Goal: Feedback & Contribution: Contribute content

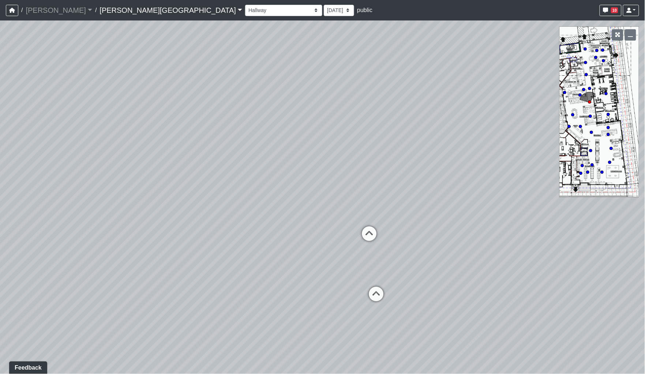
drag, startPoint x: 286, startPoint y: 188, endPoint x: 535, endPoint y: 174, distance: 249.4
click at [526, 175] on div "Loading... Coffee Bar Loading... [GEOGRAPHIC_DATA] Loading... Leasing Entry 1 L…" at bounding box center [322, 197] width 645 height 354
drag, startPoint x: 236, startPoint y: 158, endPoint x: 407, endPoint y: 164, distance: 170.4
click at [407, 164] on div "Loading... Coffee Bar Loading... [GEOGRAPHIC_DATA] Loading... Leasing Entry 1 L…" at bounding box center [322, 197] width 645 height 354
click at [352, 204] on icon at bounding box center [360, 206] width 22 height 22
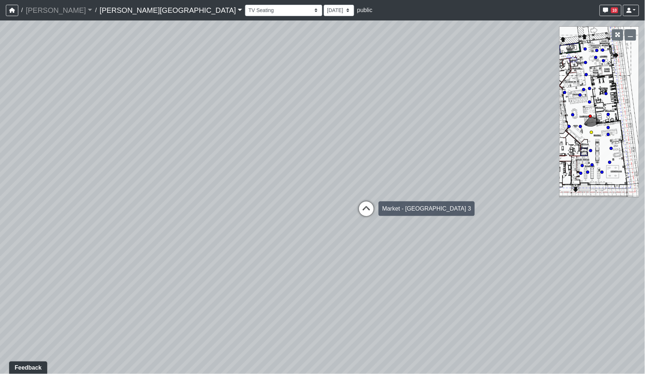
click at [364, 207] on icon at bounding box center [366, 212] width 22 height 22
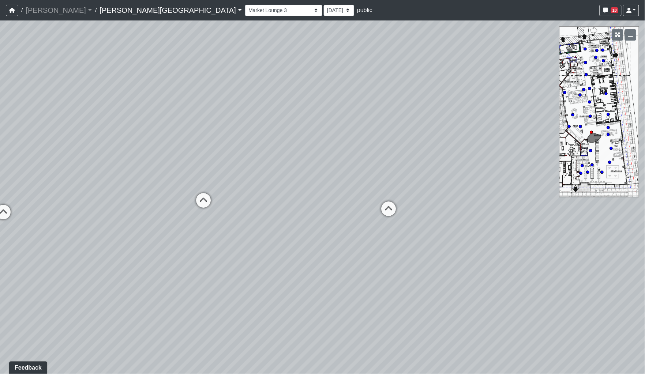
drag, startPoint x: 302, startPoint y: 194, endPoint x: 413, endPoint y: 215, distance: 112.8
click at [413, 215] on div "Loading... Coffee Bar Loading... [GEOGRAPHIC_DATA] Loading... Leasing Entry 1 L…" at bounding box center [322, 197] width 645 height 354
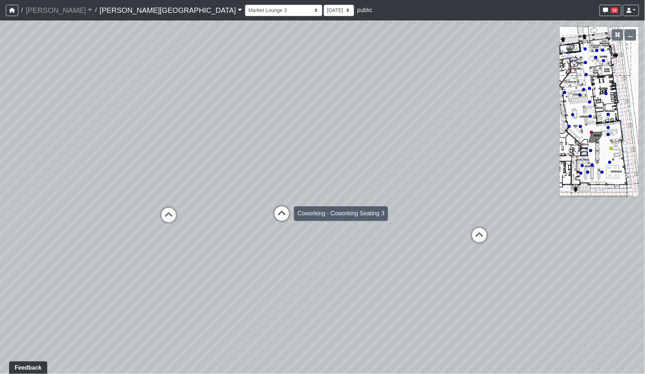
click at [277, 219] on icon at bounding box center [282, 217] width 22 height 22
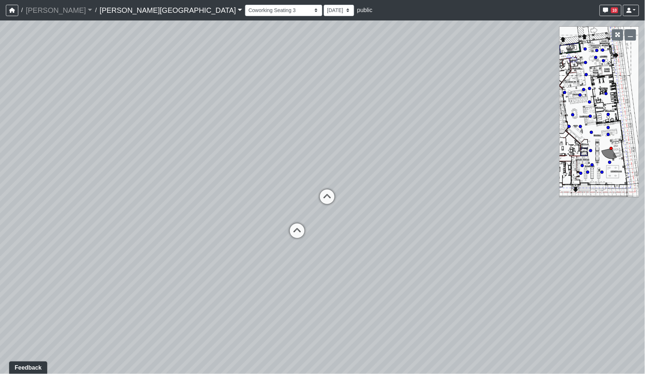
drag, startPoint x: 513, startPoint y: 196, endPoint x: 135, endPoint y: 178, distance: 378.1
click at [135, 178] on div "Loading... Coffee Bar Loading... [GEOGRAPHIC_DATA] Loading... Leasing Entry 1 L…" at bounding box center [322, 197] width 645 height 354
drag, startPoint x: 430, startPoint y: 165, endPoint x: 105, endPoint y: 163, distance: 325.0
click at [105, 163] on div "Loading... Coffee Bar Loading... [GEOGRAPHIC_DATA] Loading... Leasing Entry 1 L…" at bounding box center [322, 197] width 645 height 354
click at [461, 203] on icon at bounding box center [464, 207] width 22 height 22
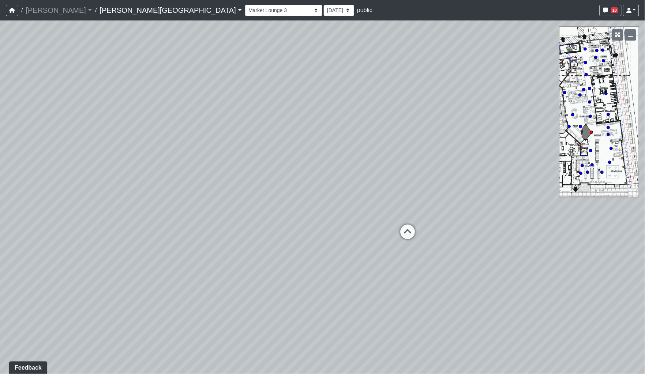
drag, startPoint x: 197, startPoint y: 158, endPoint x: 481, endPoint y: 196, distance: 285.9
click at [481, 196] on div "Loading... Coffee Bar Loading... [GEOGRAPHIC_DATA] Loading... Leasing Entry 1 L…" at bounding box center [322, 197] width 645 height 354
drag, startPoint x: 390, startPoint y: 186, endPoint x: 470, endPoint y: 190, distance: 80.2
click at [470, 190] on div "Loading... Coffee Bar Loading... [GEOGRAPHIC_DATA] Loading... Leasing Entry 1 L…" at bounding box center [322, 197] width 645 height 354
drag, startPoint x: 252, startPoint y: 147, endPoint x: 449, endPoint y: 152, distance: 196.4
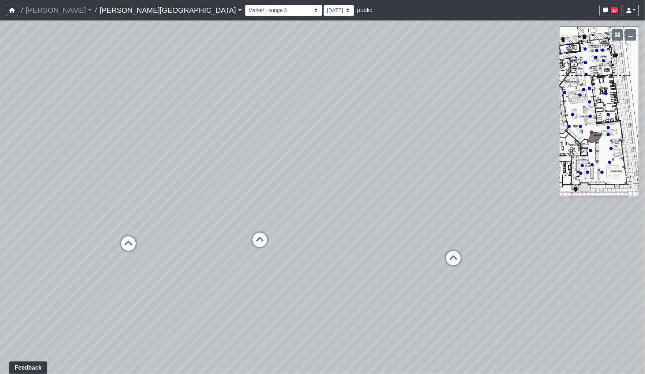
click at [449, 152] on div "Loading... Coffee Bar Loading... [GEOGRAPHIC_DATA] Loading... Leasing Entry 1 L…" at bounding box center [322, 197] width 645 height 354
click at [265, 241] on icon at bounding box center [260, 244] width 22 height 22
drag, startPoint x: 503, startPoint y: 220, endPoint x: 196, endPoint y: 199, distance: 307.4
click at [179, 203] on div "Loading... Coffee Bar Loading... [GEOGRAPHIC_DATA] Loading... Leasing Entry 1 L…" at bounding box center [322, 197] width 645 height 354
drag, startPoint x: 335, startPoint y: 220, endPoint x: 158, endPoint y: 207, distance: 176.7
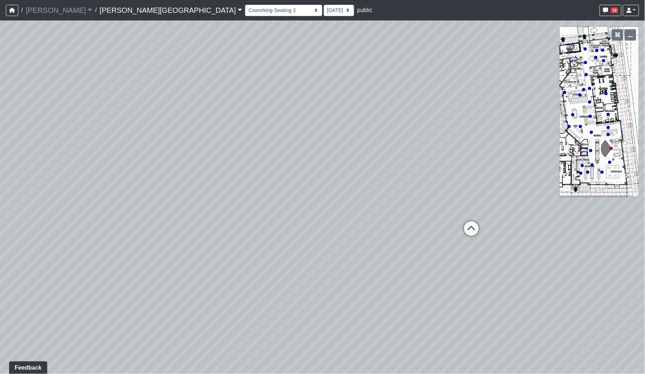
click at [145, 215] on div "Loading... Coffee Bar Loading... [GEOGRAPHIC_DATA] Loading... Leasing Entry 1 L…" at bounding box center [322, 197] width 645 height 354
drag, startPoint x: 363, startPoint y: 152, endPoint x: 457, endPoint y: 155, distance: 94.7
click at [457, 155] on div "Loading... Coffee Bar Loading... [GEOGRAPHIC_DATA] Loading... Leasing Entry 1 L…" at bounding box center [322, 197] width 645 height 354
drag, startPoint x: 481, startPoint y: 161, endPoint x: 419, endPoint y: 143, distance: 65.0
click at [419, 143] on div "Loading... Coffee Bar Loading... [GEOGRAPHIC_DATA] Loading... Leasing Entry 1 L…" at bounding box center [322, 197] width 645 height 354
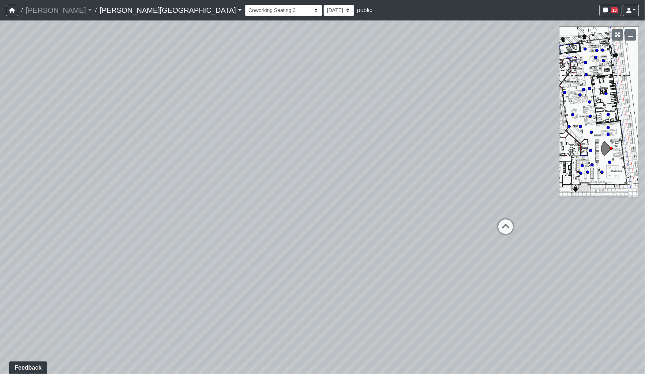
drag, startPoint x: 359, startPoint y: 129, endPoint x: 332, endPoint y: 130, distance: 26.7
click at [332, 130] on div "Loading... Coffee Bar Loading... [GEOGRAPHIC_DATA] Loading... Leasing Entry 1 L…" at bounding box center [322, 197] width 645 height 354
drag, startPoint x: 133, startPoint y: 122, endPoint x: 178, endPoint y: 121, distance: 45.0
click at [178, 121] on div "Loading... Coffee Bar Loading... [GEOGRAPHIC_DATA] Loading... Leasing Entry 1 L…" at bounding box center [322, 197] width 645 height 354
drag, startPoint x: 158, startPoint y: 178, endPoint x: 337, endPoint y: 176, distance: 178.8
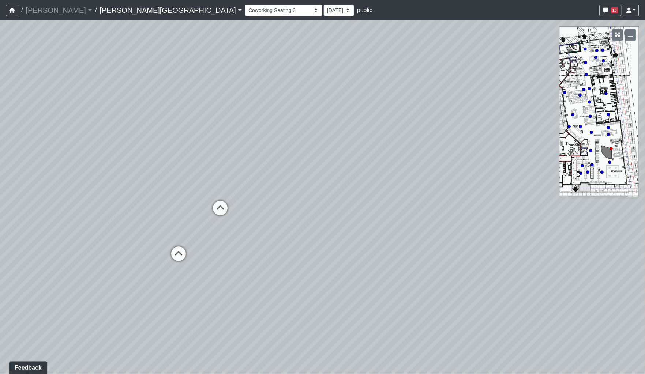
click at [337, 176] on div "Loading... Coffee Bar Loading... [GEOGRAPHIC_DATA] Loading... Leasing Entry 1 L…" at bounding box center [322, 197] width 645 height 354
click at [235, 211] on icon at bounding box center [237, 212] width 22 height 22
drag, startPoint x: 524, startPoint y: 232, endPoint x: 90, endPoint y: 224, distance: 433.3
click at [90, 224] on div "Loading... Coffee Bar Loading... [GEOGRAPHIC_DATA] Loading... Leasing Entry 1 L…" at bounding box center [322, 197] width 645 height 354
drag, startPoint x: 410, startPoint y: 197, endPoint x: 305, endPoint y: 207, distance: 105.0
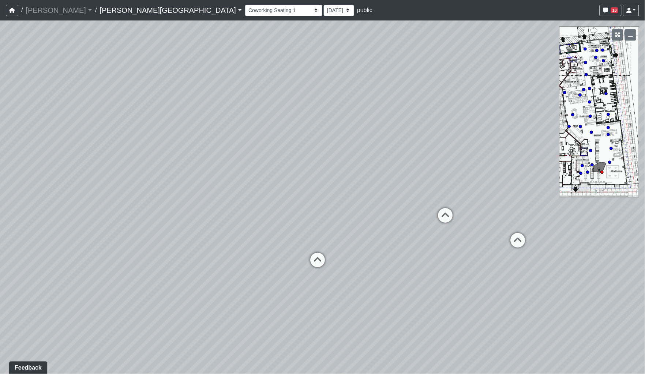
click at [305, 207] on div "Loading... Coffee Bar Loading... [GEOGRAPHIC_DATA] Loading... Leasing Entry 1 L…" at bounding box center [322, 197] width 645 height 354
drag, startPoint x: 320, startPoint y: 185, endPoint x: 615, endPoint y: 182, distance: 294.7
click at [615, 182] on div "Loading... Coffee Bar Loading... [GEOGRAPHIC_DATA] Loading... Leasing Entry 1 L…" at bounding box center [322, 197] width 645 height 354
drag, startPoint x: 439, startPoint y: 147, endPoint x: 110, endPoint y: 155, distance: 329.8
click at [109, 155] on div "Loading... Coffee Bar Loading... [GEOGRAPHIC_DATA] Loading... Leasing Entry 1 L…" at bounding box center [322, 197] width 645 height 354
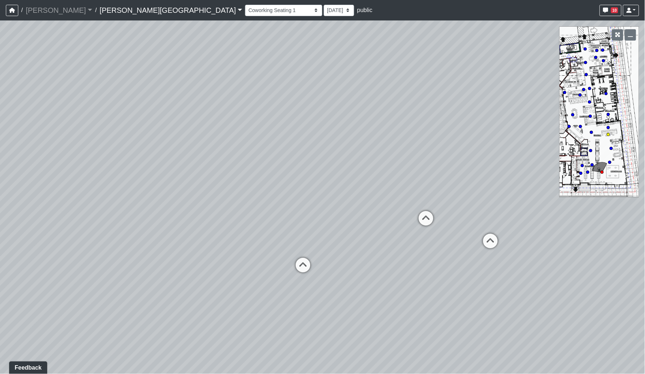
click at [426, 214] on icon at bounding box center [426, 222] width 22 height 22
click at [348, 236] on icon at bounding box center [348, 244] width 22 height 22
drag, startPoint x: 317, startPoint y: 238, endPoint x: 469, endPoint y: 254, distance: 153.3
click at [599, 244] on div "Loading... Coffee Bar Loading... [GEOGRAPHIC_DATA] Loading... Leasing Entry 1 L…" at bounding box center [322, 197] width 645 height 354
click at [234, 241] on icon at bounding box center [232, 242] width 22 height 22
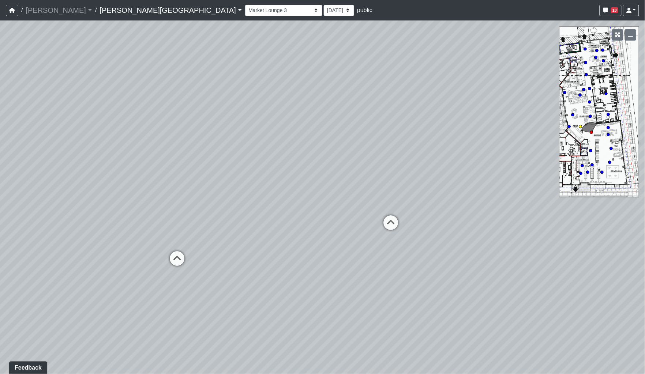
drag, startPoint x: 259, startPoint y: 257, endPoint x: 289, endPoint y: 243, distance: 32.9
click at [170, 251] on div "Loading... Coffee Bar Loading... [GEOGRAPHIC_DATA] Loading... Leasing Entry 1 L…" at bounding box center [322, 197] width 645 height 354
click at [378, 221] on icon at bounding box center [381, 226] width 22 height 22
click at [392, 227] on icon at bounding box center [393, 234] width 22 height 22
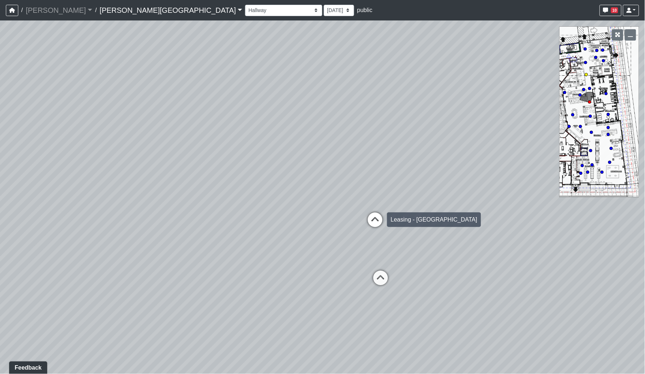
click at [379, 219] on icon at bounding box center [375, 223] width 22 height 22
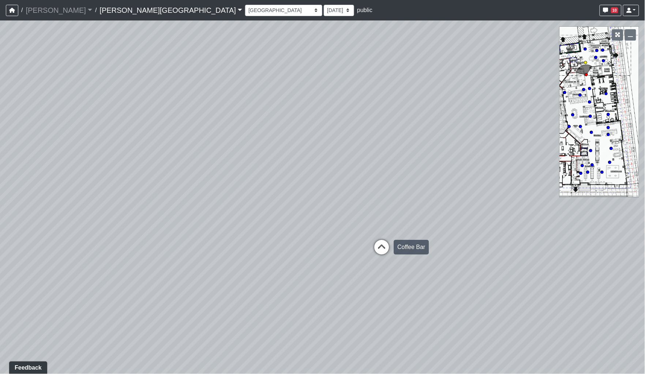
click at [380, 245] on icon at bounding box center [381, 251] width 22 height 22
drag, startPoint x: 308, startPoint y: 148, endPoint x: 306, endPoint y: 220, distance: 71.7
click at [303, 222] on div "Loading... Coffee Bar Loading... [GEOGRAPHIC_DATA] Loading... Leasing Entry 1 L…" at bounding box center [322, 197] width 645 height 354
drag, startPoint x: 484, startPoint y: 210, endPoint x: 192, endPoint y: 163, distance: 296.2
click at [192, 164] on div "Loading... Coffee Bar Loading... [GEOGRAPHIC_DATA] Loading... Leasing Entry 1 L…" at bounding box center [322, 197] width 645 height 354
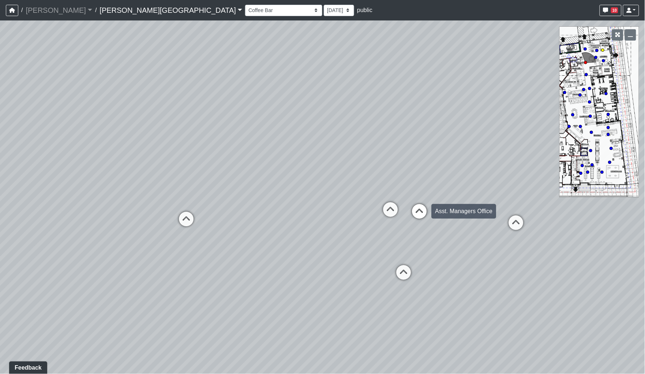
click at [424, 211] on icon at bounding box center [419, 215] width 22 height 22
drag, startPoint x: 280, startPoint y: 209, endPoint x: 492, endPoint y: 184, distance: 214.3
click at [493, 184] on div "Loading... Coffee Bar Loading... [GEOGRAPHIC_DATA] Loading... Leasing Entry 1 L…" at bounding box center [322, 197] width 645 height 354
drag, startPoint x: 194, startPoint y: 185, endPoint x: 371, endPoint y: 155, distance: 179.3
click at [380, 155] on div "Loading... Coffee Bar Loading... [GEOGRAPHIC_DATA] Loading... Leasing Entry 1 L…" at bounding box center [322, 197] width 645 height 354
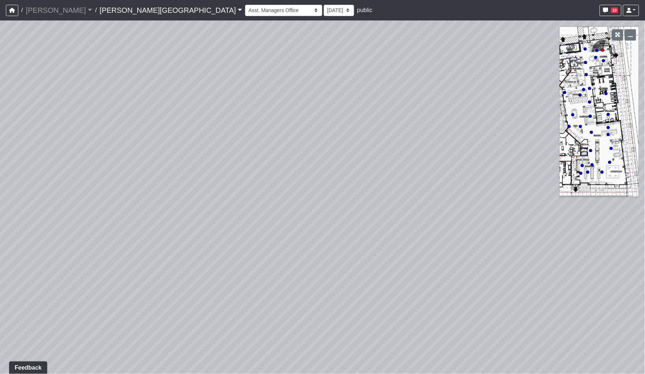
drag, startPoint x: 309, startPoint y: 207, endPoint x: 545, endPoint y: 186, distance: 236.7
click at [545, 186] on div "Loading... Coffee Bar Loading... [GEOGRAPHIC_DATA] Loading... Leasing Entry 1 L…" at bounding box center [322, 197] width 645 height 354
drag, startPoint x: 381, startPoint y: 174, endPoint x: 638, endPoint y: 200, distance: 259.0
click at [638, 200] on div "Loading... Coffee Bar Loading... [GEOGRAPHIC_DATA] Loading... Leasing Entry 1 L…" at bounding box center [322, 197] width 645 height 354
click at [247, 184] on icon at bounding box center [253, 184] width 22 height 22
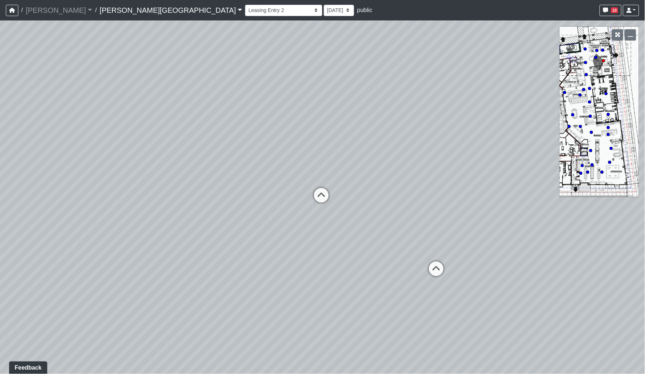
drag, startPoint x: 366, startPoint y: 179, endPoint x: 187, endPoint y: 200, distance: 179.9
click at [187, 200] on div "Loading... Coffee Bar Loading... [GEOGRAPHIC_DATA] Loading... Leasing Entry 1 L…" at bounding box center [322, 197] width 645 height 354
click at [324, 194] on icon at bounding box center [321, 199] width 22 height 22
drag, startPoint x: 307, startPoint y: 204, endPoint x: 278, endPoint y: 260, distance: 63.8
click at [304, 260] on div "Loading... Coffee Bar Loading... [GEOGRAPHIC_DATA] Loading... Leasing Entry 1 L…" at bounding box center [322, 197] width 645 height 354
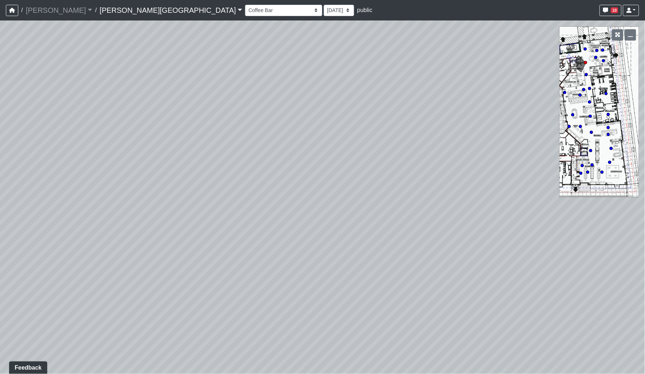
drag, startPoint x: 347, startPoint y: 243, endPoint x: 451, endPoint y: 237, distance: 104.4
click at [450, 237] on div "Loading... Coffee Bar Loading... [GEOGRAPHIC_DATA] Loading... Leasing Entry 1 L…" at bounding box center [322, 197] width 645 height 354
drag, startPoint x: 283, startPoint y: 220, endPoint x: 317, endPoint y: 218, distance: 33.3
click at [317, 218] on div "Loading... Coffee Bar Loading... [GEOGRAPHIC_DATA] Loading... Leasing Entry 1 L…" at bounding box center [322, 197] width 645 height 354
click at [311, 247] on icon at bounding box center [309, 252] width 22 height 22
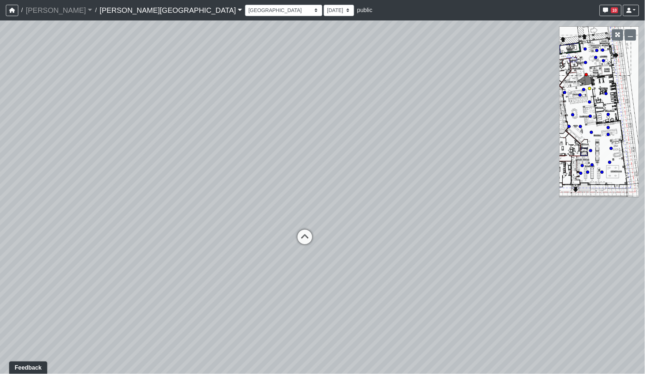
click at [299, 238] on icon at bounding box center [305, 241] width 22 height 22
click at [315, 262] on icon at bounding box center [322, 267] width 22 height 22
click at [312, 224] on icon at bounding box center [314, 230] width 22 height 22
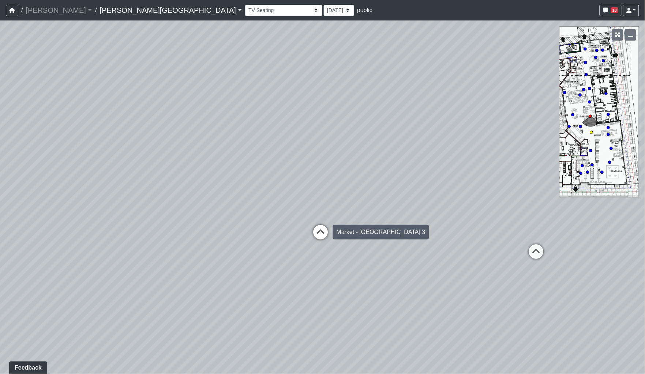
click at [320, 232] on icon at bounding box center [321, 236] width 22 height 22
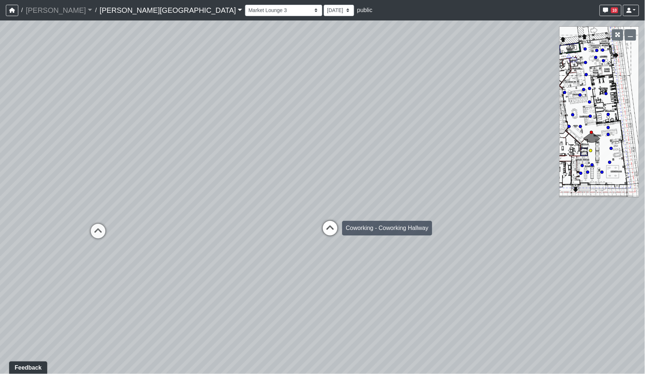
click at [328, 231] on icon at bounding box center [330, 232] width 22 height 22
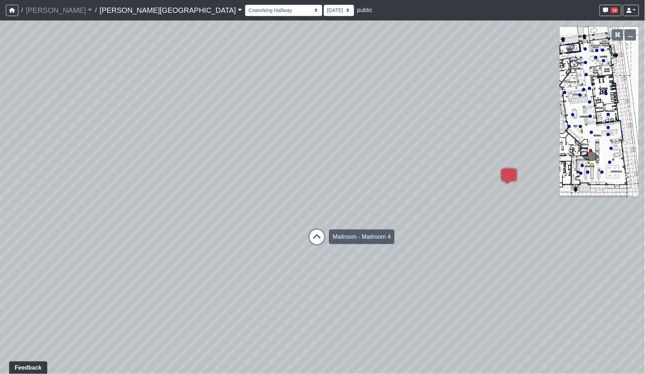
click at [322, 233] on icon at bounding box center [317, 241] width 22 height 22
drag, startPoint x: 272, startPoint y: 182, endPoint x: 513, endPoint y: 177, distance: 240.6
click at [513, 177] on div "Loading... Coffee Bar Loading... [GEOGRAPHIC_DATA] Loading... Leasing Entry 1 L…" at bounding box center [322, 197] width 645 height 354
drag, startPoint x: 318, startPoint y: 200, endPoint x: 318, endPoint y: 192, distance: 8.1
click at [318, 197] on div "Loading... Coffee Bar Loading... [GEOGRAPHIC_DATA] Loading... Leasing Entry 1 L…" at bounding box center [322, 197] width 645 height 354
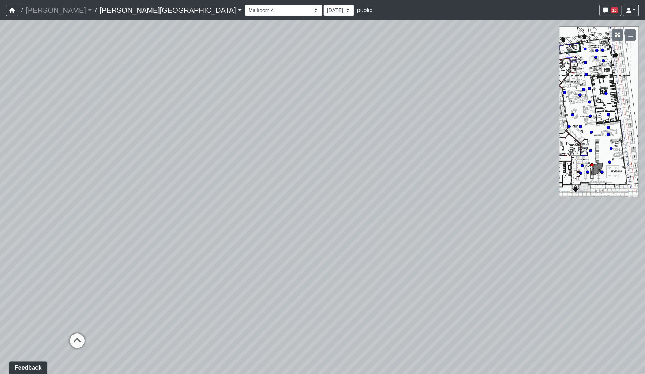
drag, startPoint x: 265, startPoint y: 251, endPoint x: 448, endPoint y: 235, distance: 183.8
click at [448, 235] on div "Loading... Coffee Bar Loading... [GEOGRAPHIC_DATA] Loading... Leasing Entry 1 L…" at bounding box center [322, 197] width 645 height 354
click at [275, 299] on icon at bounding box center [273, 300] width 22 height 22
drag, startPoint x: 275, startPoint y: 286, endPoint x: 295, endPoint y: 212, distance: 76.2
click at [295, 212] on div "Loading... Coffee Bar Loading... [GEOGRAPHIC_DATA] Loading... Leasing Entry 1 L…" at bounding box center [322, 197] width 645 height 354
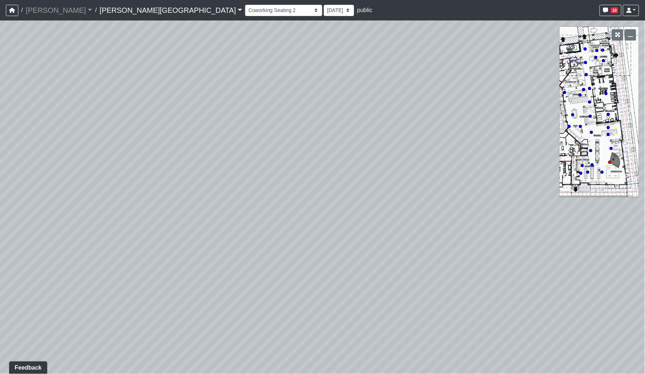
drag, startPoint x: 305, startPoint y: 232, endPoint x: 474, endPoint y: 224, distance: 169.5
click at [474, 224] on div "Loading... Coffee Bar Loading... [GEOGRAPHIC_DATA] Loading... Leasing Entry 1 L…" at bounding box center [322, 197] width 645 height 354
drag, startPoint x: 414, startPoint y: 217, endPoint x: 528, endPoint y: 232, distance: 115.1
click at [551, 230] on div "Loading... Coffee Bar Loading... [GEOGRAPHIC_DATA] Loading... Leasing Entry 1 L…" at bounding box center [322, 197] width 645 height 354
drag, startPoint x: 249, startPoint y: 193, endPoint x: 486, endPoint y: 188, distance: 236.9
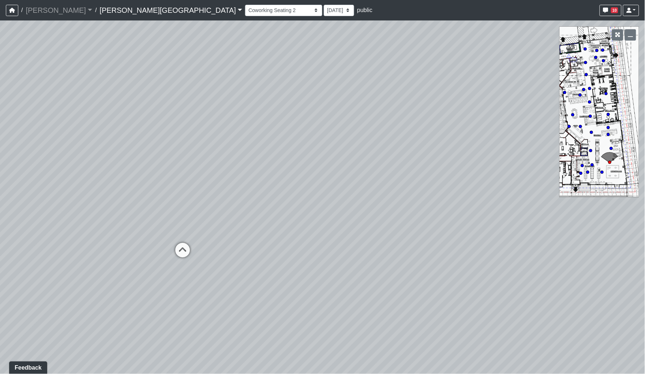
click at [483, 188] on div "Loading... Coffee Bar Loading... [GEOGRAPHIC_DATA] Loading... Leasing Entry 1 L…" at bounding box center [322, 197] width 645 height 354
drag, startPoint x: 355, startPoint y: 174, endPoint x: 578, endPoint y: 209, distance: 225.4
click at [578, 209] on div "Loading... Coffee Bar Loading... [GEOGRAPHIC_DATA] Loading... Leasing Entry 1 L…" at bounding box center [322, 197] width 645 height 354
drag, startPoint x: 355, startPoint y: 226, endPoint x: 290, endPoint y: 158, distance: 93.3
click at [290, 158] on div "Loading... Coffee Bar Loading... [GEOGRAPHIC_DATA] Loading... Leasing Entry 1 L…" at bounding box center [322, 197] width 645 height 354
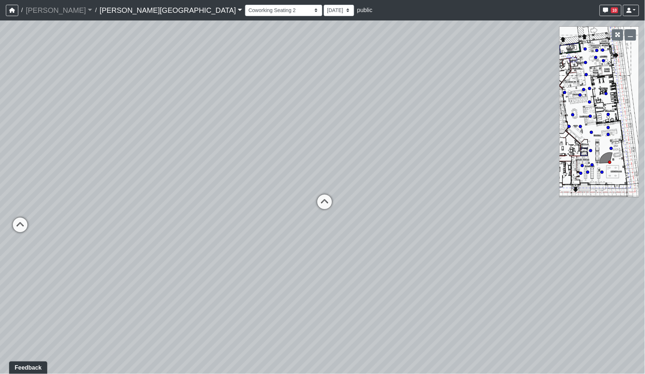
drag, startPoint x: 470, startPoint y: 182, endPoint x: 202, endPoint y: 163, distance: 269.0
click at [202, 163] on div "Loading... Coffee Bar Loading... [GEOGRAPHIC_DATA] Loading... Leasing Entry 1 L…" at bounding box center [322, 197] width 645 height 354
drag, startPoint x: 305, startPoint y: 177, endPoint x: 304, endPoint y: 202, distance: 25.2
click at [304, 202] on div "Loading... Coffee Bar Loading... [GEOGRAPHIC_DATA] Loading... Leasing Entry 1 L…" at bounding box center [322, 197] width 645 height 354
drag, startPoint x: 303, startPoint y: 168, endPoint x: 505, endPoint y: 144, distance: 203.2
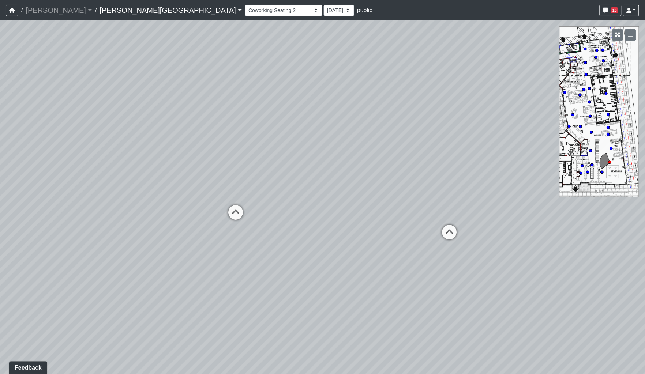
click at [505, 144] on div "Loading... Coffee Bar Loading... [GEOGRAPHIC_DATA] Loading... Leasing Entry 1 L…" at bounding box center [322, 197] width 645 height 354
drag, startPoint x: 363, startPoint y: 136, endPoint x: 488, endPoint y: 137, distance: 125.4
click at [488, 137] on div "Loading... Coffee Bar Loading... [GEOGRAPHIC_DATA] Loading... Leasing Entry 1 L…" at bounding box center [322, 197] width 645 height 354
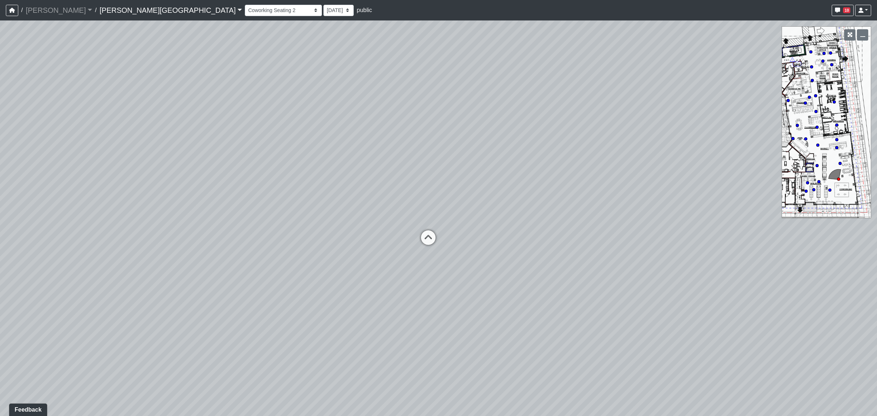
drag, startPoint x: 696, startPoint y: 213, endPoint x: 250, endPoint y: 191, distance: 445.8
click at [231, 197] on div "Loading... Coffee Bar Loading... [GEOGRAPHIC_DATA] Loading... Leasing Entry 1 L…" at bounding box center [438, 218] width 877 height 396
click at [418, 242] on icon at bounding box center [417, 242] width 22 height 22
click at [473, 235] on icon at bounding box center [471, 238] width 22 height 22
click at [214, 200] on icon at bounding box center [216, 205] width 22 height 22
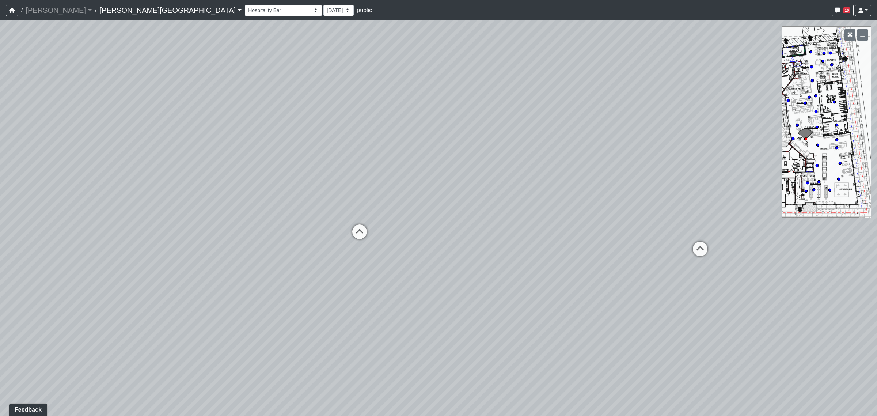
drag, startPoint x: 624, startPoint y: 249, endPoint x: 593, endPoint y: 237, distance: 33.0
click at [402, 238] on div "Loading... Coffee Bar Loading... [GEOGRAPHIC_DATA] Loading... Leasing Entry 1 L…" at bounding box center [438, 218] width 877 height 396
click at [644, 249] on icon at bounding box center [701, 252] width 22 height 22
click at [448, 211] on icon at bounding box center [449, 214] width 22 height 22
click at [432, 202] on icon at bounding box center [427, 202] width 22 height 22
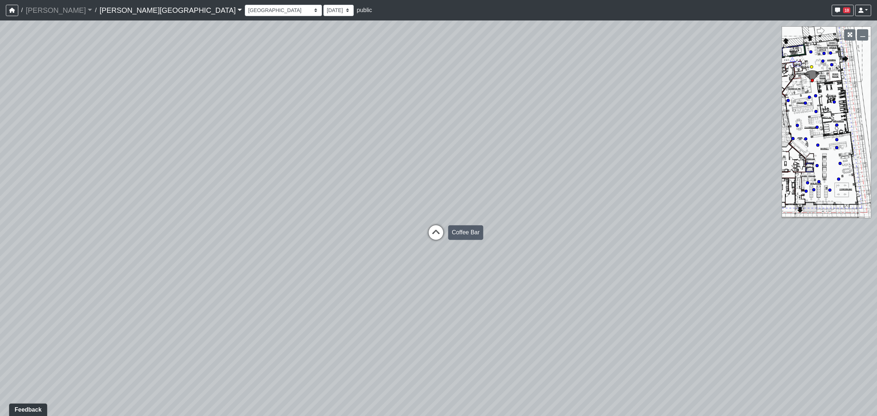
click at [437, 230] on icon at bounding box center [436, 236] width 22 height 22
drag, startPoint x: 489, startPoint y: 197, endPoint x: 368, endPoint y: 295, distance: 155.7
click at [368, 295] on div "Loading... Coffee Bar Loading... [GEOGRAPHIC_DATA] Loading... Leasing Entry 1 L…" at bounding box center [438, 218] width 877 height 396
drag, startPoint x: 506, startPoint y: 243, endPoint x: 298, endPoint y: 233, distance: 208.2
click at [298, 233] on div "Loading... Coffee Bar Loading... [GEOGRAPHIC_DATA] Loading... Leasing Entry 1 L…" at bounding box center [438, 218] width 877 height 396
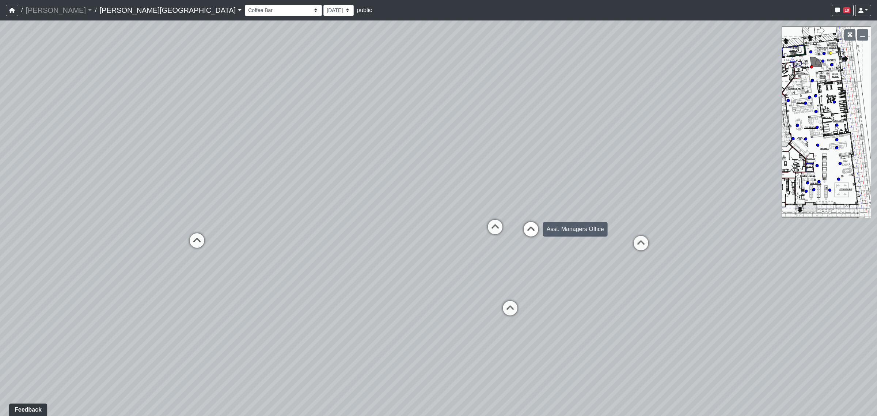
click at [538, 229] on icon at bounding box center [531, 233] width 22 height 22
drag, startPoint x: 183, startPoint y: 238, endPoint x: 408, endPoint y: 233, distance: 225.6
click at [486, 230] on div "Loading... Coffee Bar Loading... [GEOGRAPHIC_DATA] Loading... Leasing Entry 1 L…" at bounding box center [438, 218] width 877 height 396
drag, startPoint x: 306, startPoint y: 224, endPoint x: 666, endPoint y: 216, distance: 360.5
click at [644, 216] on div "Loading... Coffee Bar Loading... [GEOGRAPHIC_DATA] Loading... Leasing Entry 1 L…" at bounding box center [438, 218] width 877 height 396
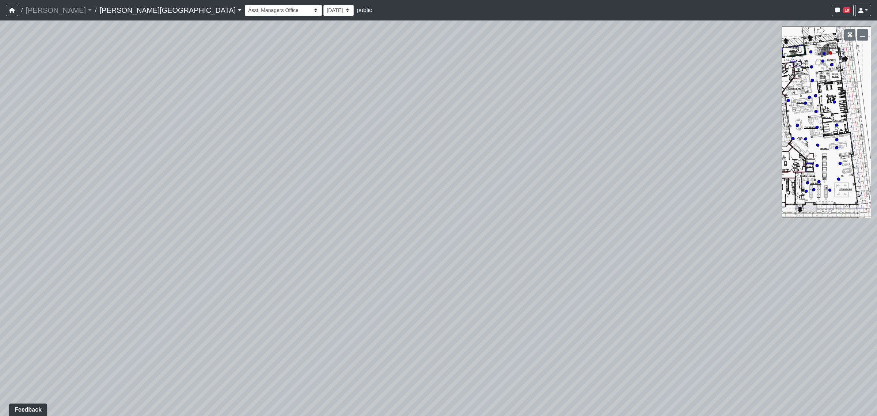
drag, startPoint x: 741, startPoint y: 225, endPoint x: 761, endPoint y: 226, distance: 20.5
click at [644, 226] on div "Loading... Coffee Bar Loading... [GEOGRAPHIC_DATA] Loading... Leasing Entry 1 L…" at bounding box center [438, 218] width 877 height 396
drag, startPoint x: 517, startPoint y: 233, endPoint x: 638, endPoint y: 226, distance: 121.9
click at [638, 226] on div "Loading... Coffee Bar Loading... [GEOGRAPHIC_DATA] Loading... Leasing Entry 1 L…" at bounding box center [438, 218] width 877 height 396
drag, startPoint x: 677, startPoint y: 243, endPoint x: 253, endPoint y: 197, distance: 426.6
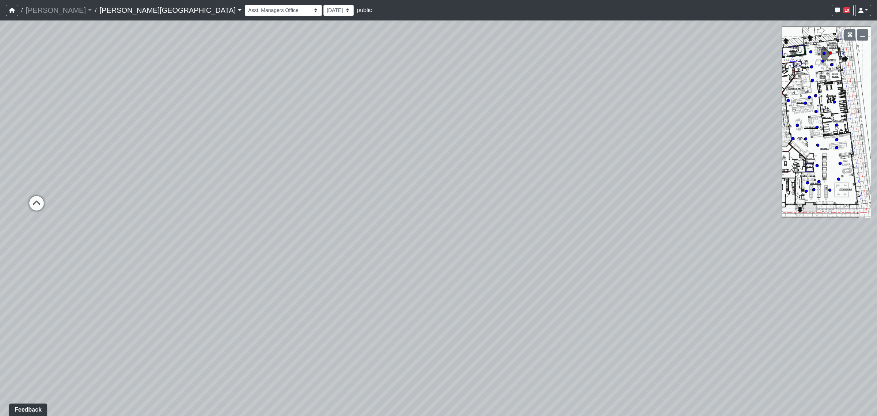
click at [253, 197] on div "Loading... Coffee Bar Loading... [GEOGRAPHIC_DATA] Loading... Leasing Entry 1 L…" at bounding box center [438, 218] width 877 height 396
drag, startPoint x: 523, startPoint y: 249, endPoint x: 257, endPoint y: 213, distance: 268.6
click at [248, 218] on div "Loading... Coffee Bar Loading... [GEOGRAPHIC_DATA] Loading... Leasing Entry 1 L…" at bounding box center [438, 218] width 877 height 396
drag, startPoint x: 443, startPoint y: 223, endPoint x: 363, endPoint y: 271, distance: 93.5
click at [363, 271] on div "Loading... Coffee Bar Loading... [GEOGRAPHIC_DATA] Loading... Leasing Entry 1 L…" at bounding box center [438, 218] width 877 height 396
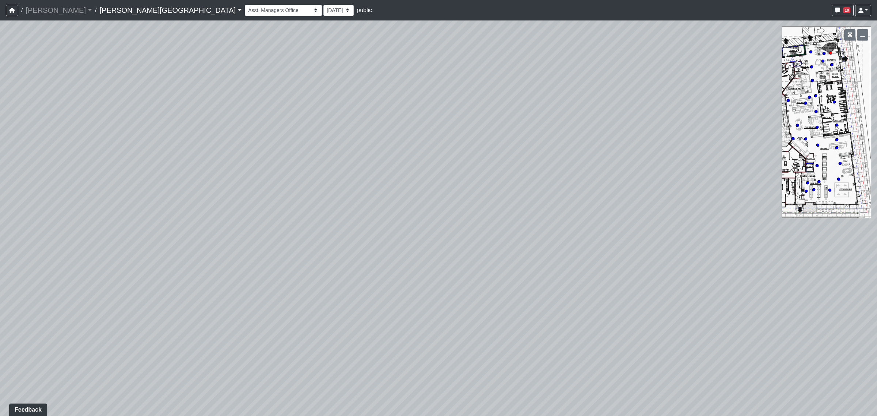
click at [644, 68] on icon at bounding box center [812, 67] width 4 height 4
drag, startPoint x: 728, startPoint y: 218, endPoint x: 346, endPoint y: 158, distance: 386.6
click at [219, 152] on div "Loading... Coffee Bar Loading... [GEOGRAPHIC_DATA] Loading... Leasing Entry 1 L…" at bounding box center [438, 218] width 877 height 396
drag, startPoint x: 521, startPoint y: 185, endPoint x: 481, endPoint y: 181, distance: 40.0
click at [481, 181] on div "Loading... Coffee Bar Loading... [GEOGRAPHIC_DATA] Loading... Leasing Entry 1 L…" at bounding box center [438, 218] width 877 height 396
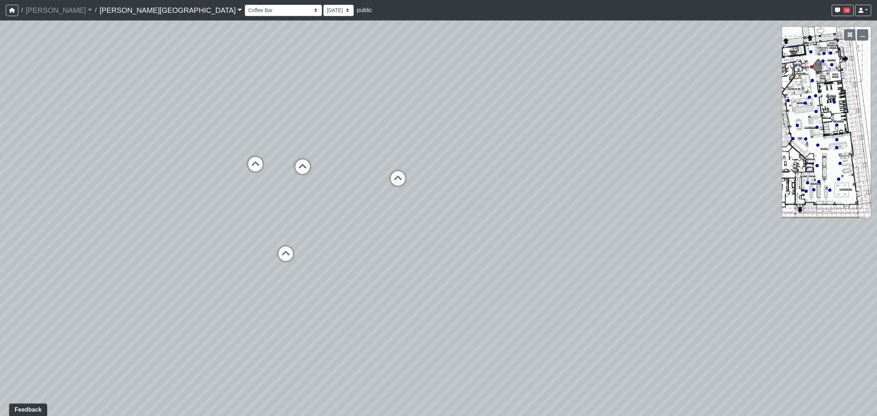
drag, startPoint x: 298, startPoint y: 202, endPoint x: 674, endPoint y: 211, distance: 376.3
click at [644, 211] on div "Loading... Coffee Bar Loading... [GEOGRAPHIC_DATA] Loading... Leasing Entry 1 L…" at bounding box center [438, 218] width 877 height 396
drag, startPoint x: 487, startPoint y: 203, endPoint x: 877, endPoint y: 194, distance: 389.4
click at [644, 194] on div "Loading... Coffee Bar Loading... [GEOGRAPHIC_DATA] Loading... Leasing Entry 1 L…" at bounding box center [438, 218] width 877 height 396
drag, startPoint x: 511, startPoint y: 178, endPoint x: 858, endPoint y: 230, distance: 350.8
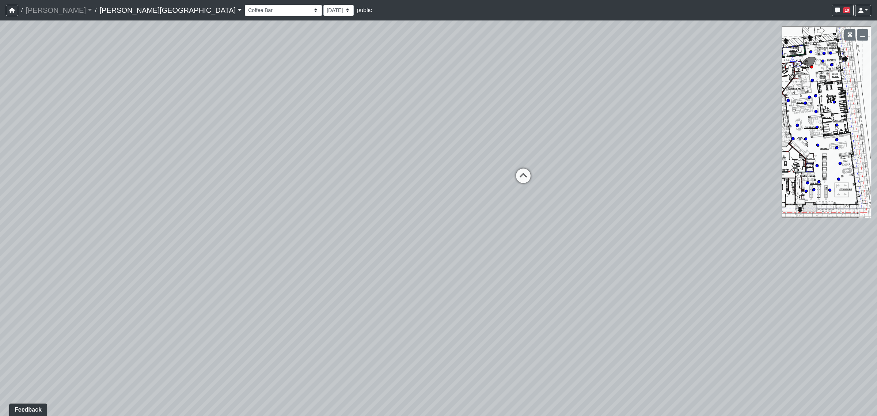
click at [644, 230] on div "Loading... Coffee Bar Loading... [GEOGRAPHIC_DATA] Loading... Leasing Entry 1 L…" at bounding box center [438, 218] width 877 height 396
drag, startPoint x: 522, startPoint y: 149, endPoint x: 825, endPoint y: 205, distance: 308.0
click at [644, 205] on div "Loading... Coffee Bar Loading... [GEOGRAPHIC_DATA] Loading... Leasing Entry 1 L…" at bounding box center [438, 218] width 877 height 396
drag, startPoint x: 536, startPoint y: 235, endPoint x: 481, endPoint y: 229, distance: 55.1
click at [484, 230] on div "Loading... Coffee Bar Loading... [GEOGRAPHIC_DATA] Loading... Leasing Entry 1 L…" at bounding box center [438, 218] width 877 height 396
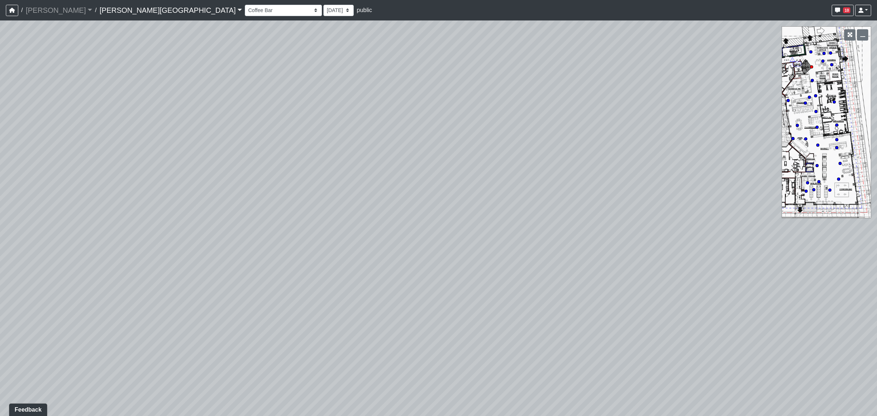
drag, startPoint x: 588, startPoint y: 191, endPoint x: 505, endPoint y: 133, distance: 100.8
click at [505, 133] on div "Loading... Coffee Bar Loading... [GEOGRAPHIC_DATA] Loading... Leasing Entry 1 L…" at bounding box center [438, 218] width 877 height 396
drag, startPoint x: 390, startPoint y: 237, endPoint x: 574, endPoint y: 207, distance: 187.1
click at [644, 220] on div "Loading... Coffee Bar Loading... [GEOGRAPHIC_DATA] Loading... Leasing Entry 1 L…" at bounding box center [438, 218] width 877 height 396
drag, startPoint x: 375, startPoint y: 184, endPoint x: 634, endPoint y: 178, distance: 259.3
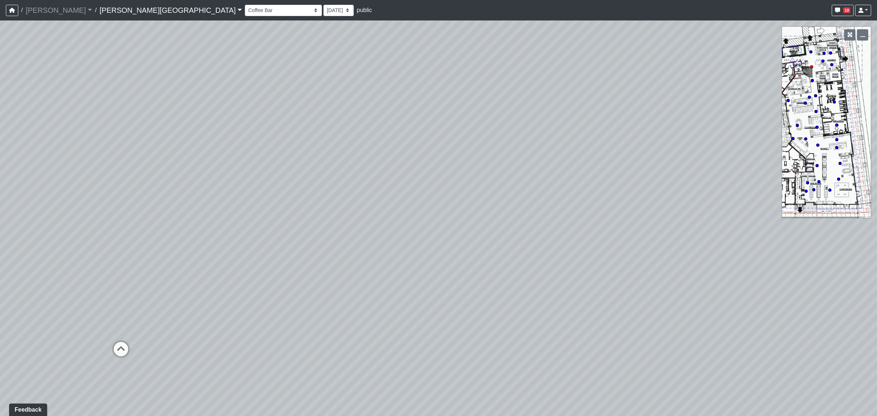
click at [634, 178] on div "Loading... Coffee Bar Loading... [GEOGRAPHIC_DATA] Loading... Leasing Entry 1 L…" at bounding box center [438, 218] width 877 height 396
drag, startPoint x: 397, startPoint y: 217, endPoint x: 474, endPoint y: 211, distance: 77.0
click at [474, 211] on div "Loading... Coffee Bar Loading... [GEOGRAPHIC_DATA] Loading... Leasing Entry 1 L…" at bounding box center [438, 218] width 877 height 396
drag, startPoint x: 388, startPoint y: 196, endPoint x: 767, endPoint y: 202, distance: 378.8
click at [644, 202] on div "Loading... Coffee Bar Loading... [GEOGRAPHIC_DATA] Loading... Leasing Entry 1 L…" at bounding box center [438, 218] width 877 height 396
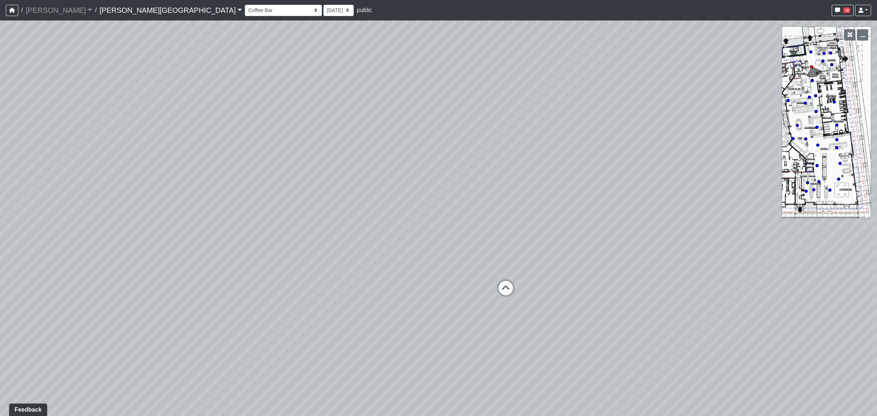
drag, startPoint x: 372, startPoint y: 233, endPoint x: 358, endPoint y: 231, distance: 13.9
click at [358, 231] on div "Loading... Coffee Bar Loading... [GEOGRAPHIC_DATA] Loading... Leasing Entry 1 L…" at bounding box center [438, 218] width 877 height 396
click at [499, 286] on icon at bounding box center [506, 292] width 22 height 22
click at [497, 278] on icon at bounding box center [499, 275] width 22 height 22
click at [519, 311] on icon at bounding box center [524, 316] width 22 height 22
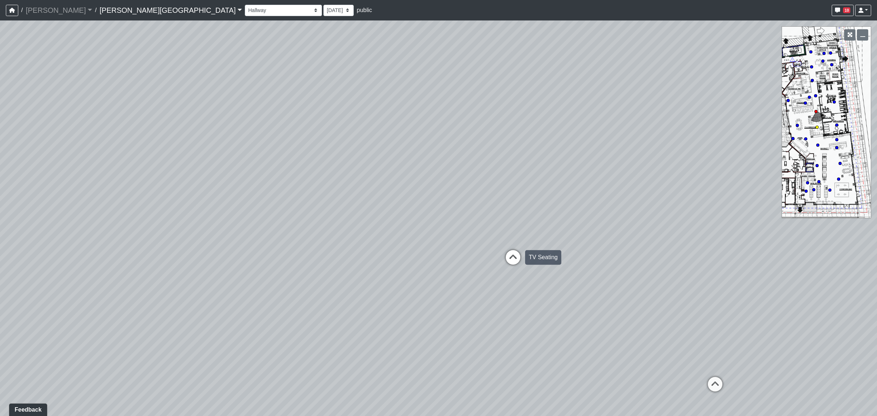
click at [512, 259] on icon at bounding box center [513, 261] width 22 height 22
click at [525, 267] on icon at bounding box center [523, 270] width 22 height 22
click at [536, 262] on icon at bounding box center [537, 265] width 22 height 22
click at [521, 274] on icon at bounding box center [517, 276] width 22 height 22
drag, startPoint x: 300, startPoint y: 251, endPoint x: 707, endPoint y: 275, distance: 408.0
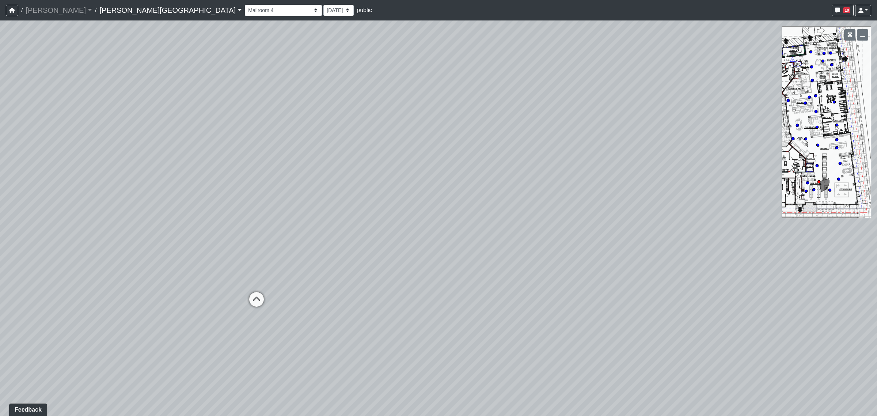
click at [644, 275] on div "Loading... Coffee Bar Loading... [GEOGRAPHIC_DATA] Loading... Leasing Entry 1 L…" at bounding box center [438, 218] width 877 height 396
click at [329, 293] on icon at bounding box center [335, 299] width 22 height 22
drag, startPoint x: 388, startPoint y: 272, endPoint x: 593, endPoint y: 278, distance: 205.5
click at [593, 278] on div "Loading... Coffee Bar Loading... [GEOGRAPHIC_DATA] Loading... Leasing Entry 1 L…" at bounding box center [438, 218] width 877 height 396
drag, startPoint x: 646, startPoint y: 275, endPoint x: 701, endPoint y: 273, distance: 55.2
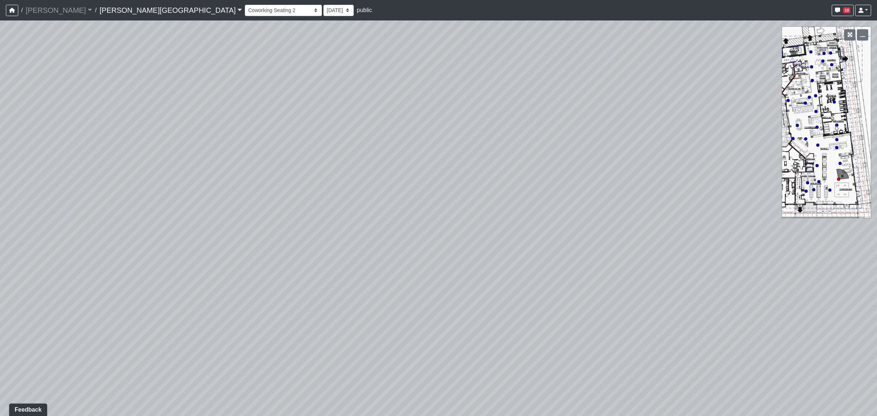
click at [644, 273] on div "Loading... Coffee Bar Loading... [GEOGRAPHIC_DATA] Loading... Leasing Entry 1 L…" at bounding box center [438, 218] width 877 height 396
drag, startPoint x: 507, startPoint y: 246, endPoint x: 746, endPoint y: 244, distance: 239.1
click at [644, 244] on div "Loading... Coffee Bar Loading... [GEOGRAPHIC_DATA] Loading... Leasing Entry 1 L…" at bounding box center [438, 218] width 877 height 396
drag, startPoint x: 523, startPoint y: 218, endPoint x: 674, endPoint y: 222, distance: 151.4
click at [644, 220] on div "Loading... Coffee Bar Loading... [GEOGRAPHIC_DATA] Loading... Leasing Entry 1 L…" at bounding box center [438, 218] width 877 height 396
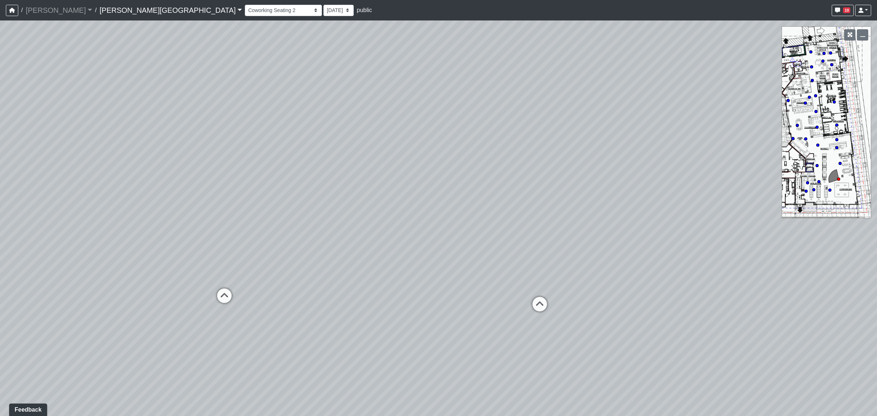
drag, startPoint x: 556, startPoint y: 209, endPoint x: 754, endPoint y: 215, distance: 197.5
click at [644, 215] on div "Loading... Coffee Bar Loading... [GEOGRAPHIC_DATA] Loading... Leasing Entry 1 L…" at bounding box center [438, 218] width 877 height 396
drag, startPoint x: 504, startPoint y: 195, endPoint x: 677, endPoint y: 195, distance: 173.3
click at [644, 195] on div "Loading... Coffee Bar Loading... [GEOGRAPHIC_DATA] Loading... Leasing Entry 1 L…" at bounding box center [438, 218] width 877 height 396
drag, startPoint x: 604, startPoint y: 216, endPoint x: 753, endPoint y: 208, distance: 149.0
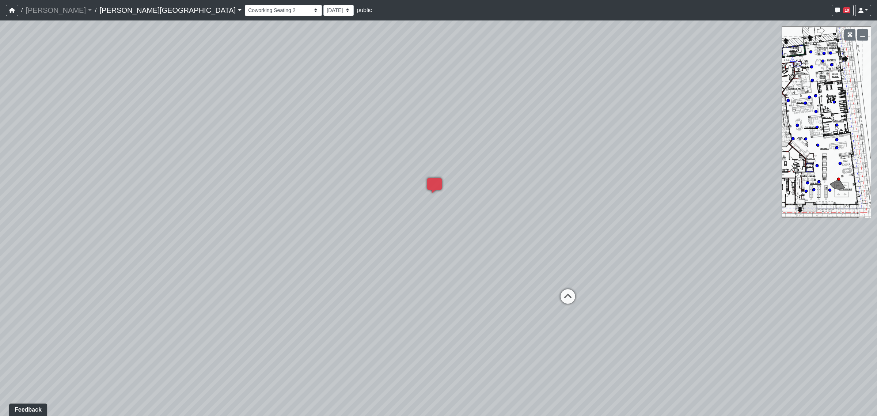
click at [644, 208] on div "Loading... Coffee Bar Loading... [GEOGRAPHIC_DATA] Loading... Leasing Entry 1 L…" at bounding box center [438, 218] width 877 height 396
drag, startPoint x: 414, startPoint y: 156, endPoint x: 403, endPoint y: 110, distance: 47.4
click at [403, 110] on div "Loading... Coffee Bar Loading... [GEOGRAPHIC_DATA] Loading... Leasing Entry 1 L…" at bounding box center [438, 218] width 877 height 396
drag, startPoint x: 586, startPoint y: 250, endPoint x: 346, endPoint y: 174, distance: 251.4
click at [289, 178] on div "Loading... Coffee Bar Loading... [GEOGRAPHIC_DATA] Loading... Leasing Entry 1 L…" at bounding box center [438, 218] width 877 height 396
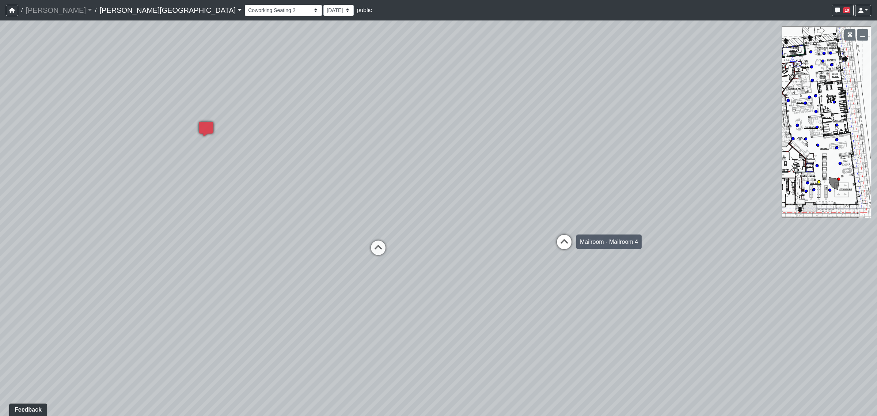
click at [570, 237] on icon at bounding box center [564, 246] width 22 height 22
drag, startPoint x: 551, startPoint y: 241, endPoint x: 209, endPoint y: 191, distance: 345.5
click at [209, 191] on div "Loading... Coffee Bar Loading... [GEOGRAPHIC_DATA] Loading... Leasing Entry 1 L…" at bounding box center [438, 218] width 877 height 396
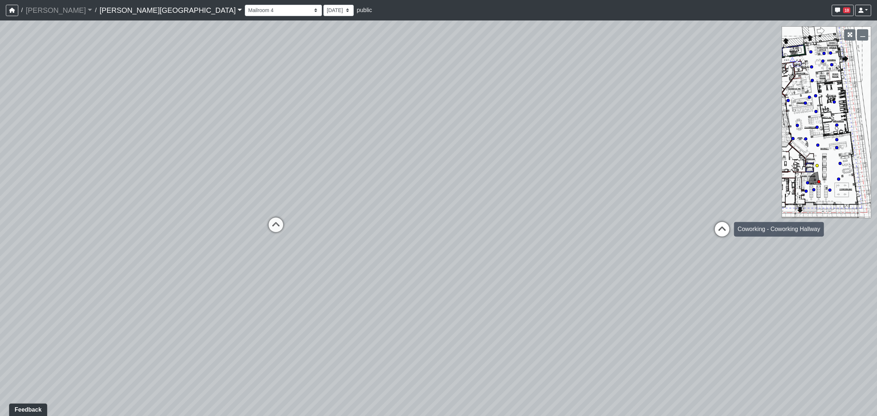
click at [644, 232] on icon at bounding box center [722, 233] width 22 height 22
select select "aSpht6C2hq2mZ3YnXdtVpj"
drag, startPoint x: 517, startPoint y: 179, endPoint x: 748, endPoint y: 268, distance: 247.5
click at [644, 268] on div "Loading... Coffee Bar Loading... [GEOGRAPHIC_DATA] Loading... Leasing Entry 1 L…" at bounding box center [438, 218] width 877 height 396
drag, startPoint x: 650, startPoint y: 256, endPoint x: 606, endPoint y: 204, distance: 68.0
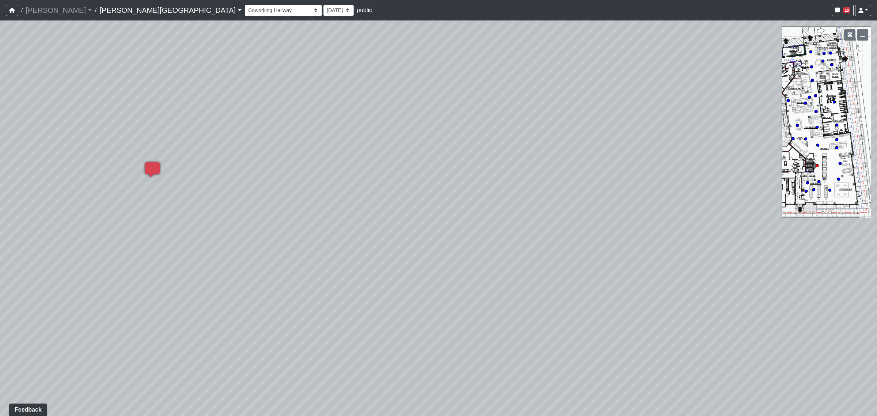
click at [606, 204] on div "Loading... Coffee Bar Loading... [GEOGRAPHIC_DATA] Loading... Leasing Entry 1 L…" at bounding box center [438, 218] width 877 height 396
drag, startPoint x: 653, startPoint y: 208, endPoint x: 752, endPoint y: 228, distance: 100.9
click at [644, 228] on div "Loading... Coffee Bar Loading... [GEOGRAPHIC_DATA] Loading... Leasing Entry 1 L…" at bounding box center [438, 218] width 877 height 396
drag, startPoint x: 417, startPoint y: 193, endPoint x: 610, endPoint y: 209, distance: 193.4
click at [610, 209] on div "Loading... Coffee Bar Loading... [GEOGRAPHIC_DATA] Loading... Leasing Entry 1 L…" at bounding box center [438, 218] width 877 height 396
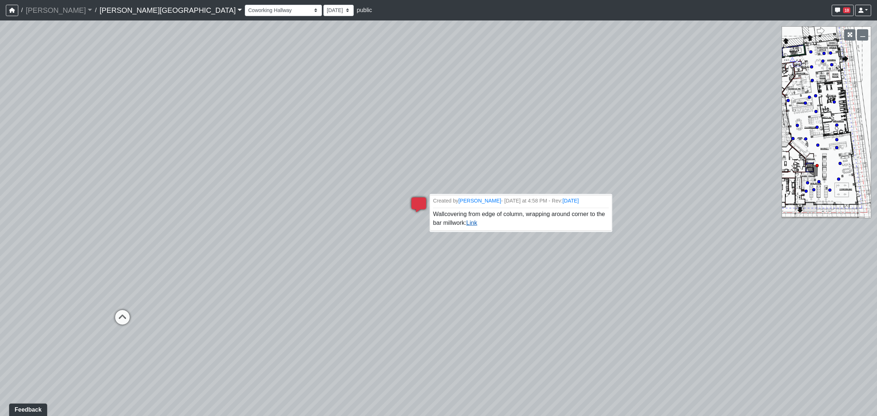
click at [473, 224] on link "Link" at bounding box center [471, 223] width 11 height 6
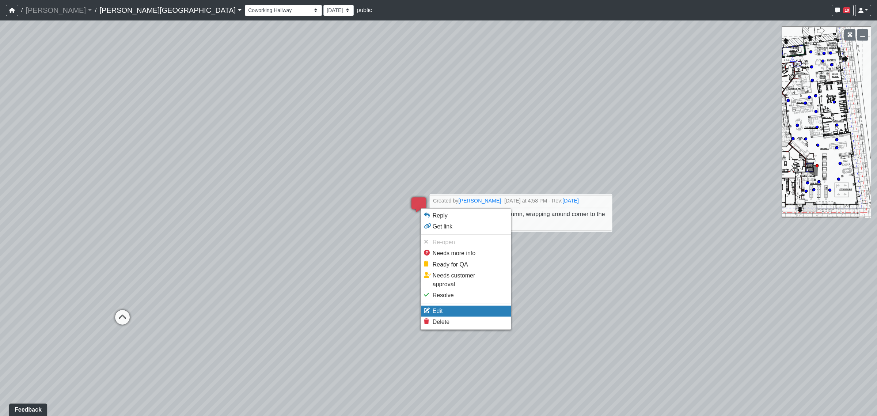
click at [446, 306] on li "Edit" at bounding box center [466, 311] width 90 height 11
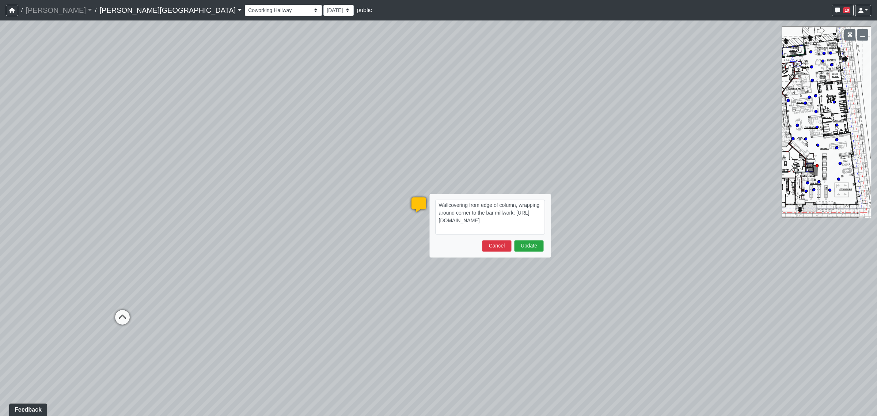
drag, startPoint x: 494, startPoint y: 229, endPoint x: 475, endPoint y: 228, distance: 19.8
click at [475, 228] on textarea "Wallcovering from edge of column, wrapping around corner to the bar millwork: […" at bounding box center [491, 217] width 110 height 35
type textarea "Wallcovering from edge of column, wrapping around corner to the bar millwork: […"
click at [529, 242] on button "Update" at bounding box center [529, 245] width 29 height 11
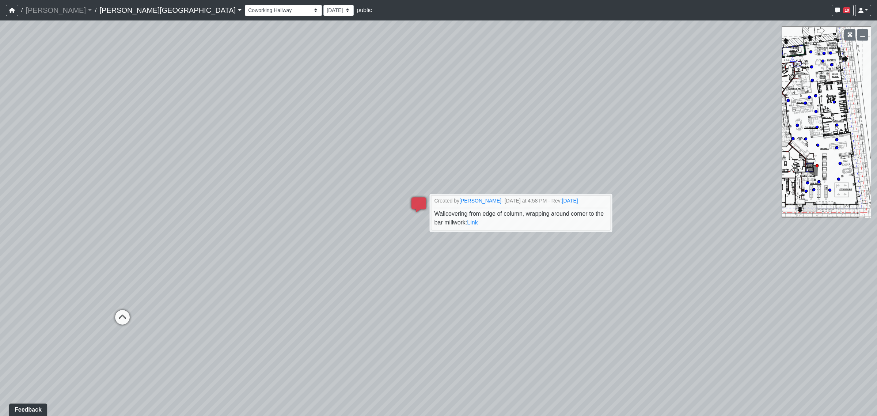
select select "aSpht6C2hq2mZ3YnXdtVpj"
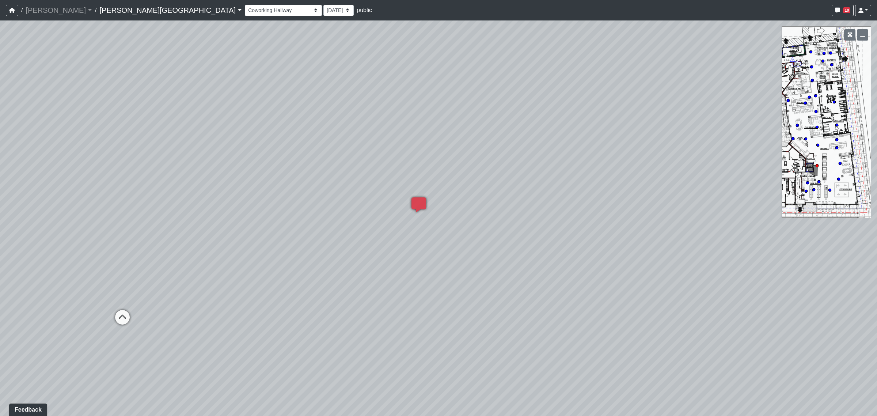
click at [477, 227] on div "Loading... Coffee Bar Loading... [GEOGRAPHIC_DATA] Loading... Leasing Entry 1 L…" at bounding box center [438, 218] width 877 height 396
click at [423, 203] on icon at bounding box center [419, 208] width 22 height 22
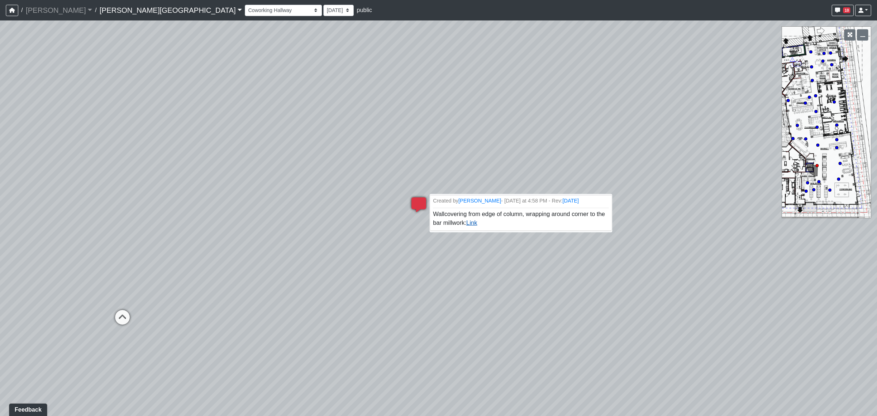
click at [472, 225] on link "Link" at bounding box center [471, 223] width 11 height 6
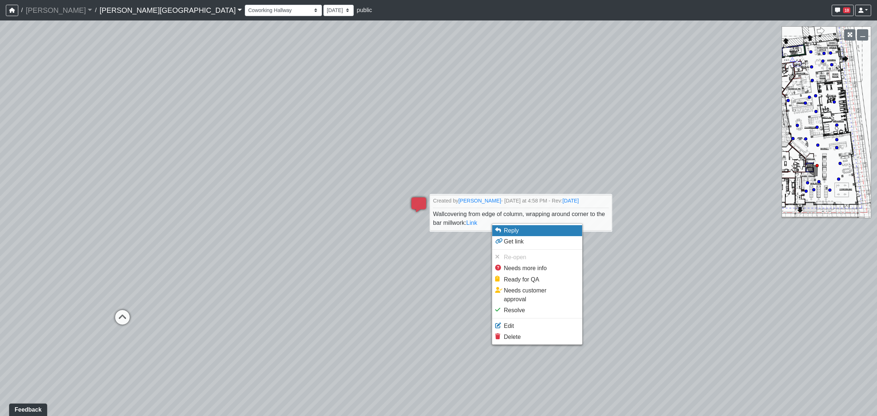
click at [523, 232] on li "Reply" at bounding box center [537, 230] width 90 height 11
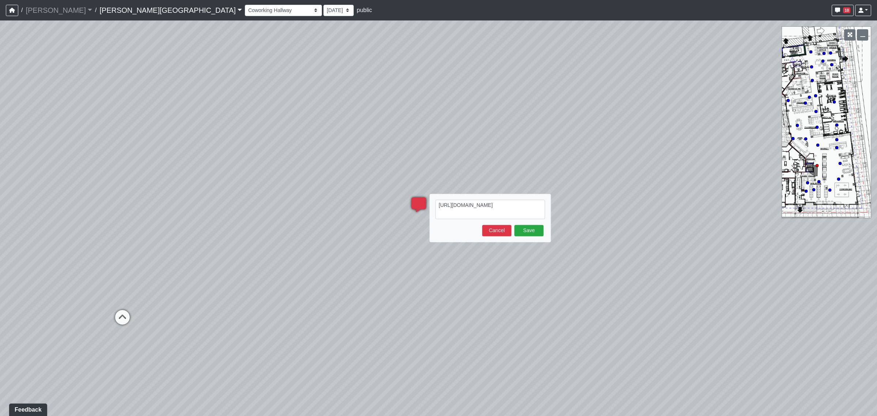
drag, startPoint x: 456, startPoint y: 211, endPoint x: 436, endPoint y: 199, distance: 23.8
click at [435, 199] on div "[URL][DOMAIN_NAME] Save Cancel" at bounding box center [490, 218] width 121 height 48
click at [488, 209] on textarea "MUE1050" at bounding box center [491, 206] width 110 height 12
paste textarea "blob:[URL][DOMAIN_NAME]"
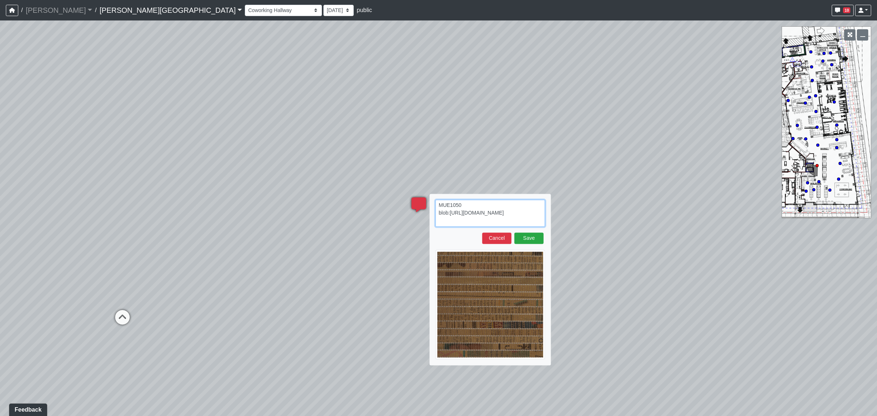
click at [515, 203] on textarea "MUE1050 blob:[URL][DOMAIN_NAME]" at bounding box center [491, 213] width 110 height 27
type textarea "MUE1050 installed vertically blob:[URL][DOMAIN_NAME]"
click at [527, 235] on button "Save" at bounding box center [529, 238] width 29 height 11
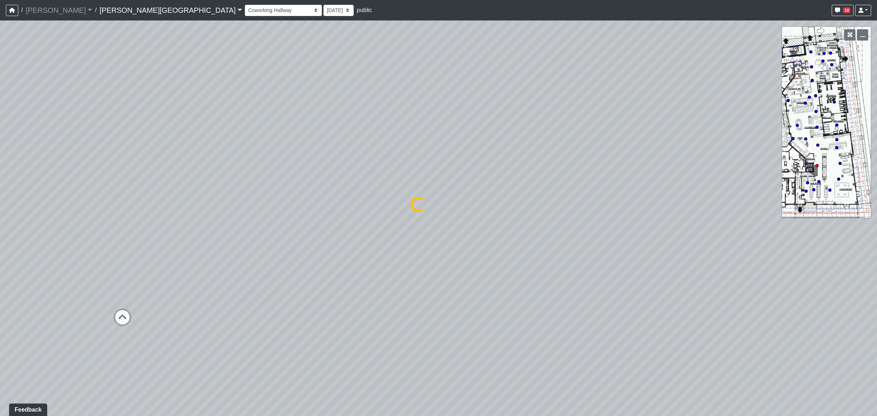
select select "aSpht6C2hq2mZ3YnXdtVpj"
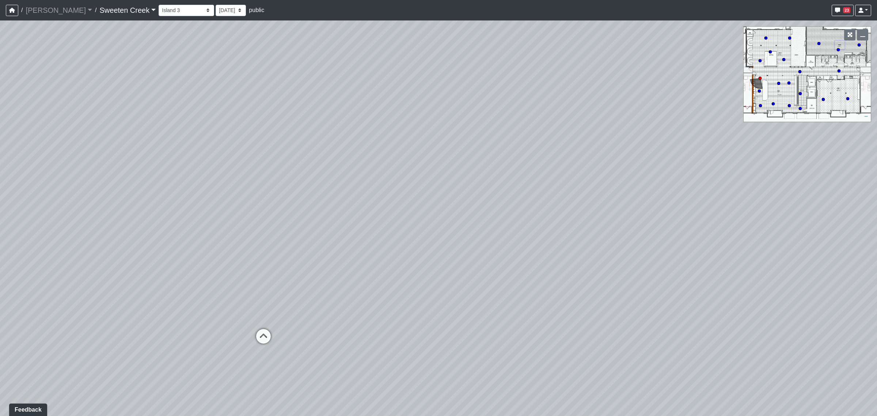
drag, startPoint x: 174, startPoint y: 151, endPoint x: 604, endPoint y: 185, distance: 432.0
click at [615, 184] on div "Loading... Office Loading... Reception Loading... Mailroom - Elevator Lobby Loa…" at bounding box center [438, 218] width 877 height 396
drag, startPoint x: 359, startPoint y: 197, endPoint x: 653, endPoint y: 184, distance: 294.6
click at [653, 184] on div "Loading... Office Loading... Reception Loading... Mailroom - Elevator Lobby Loa…" at bounding box center [438, 218] width 877 height 396
drag, startPoint x: 662, startPoint y: 176, endPoint x: 395, endPoint y: 150, distance: 267.7
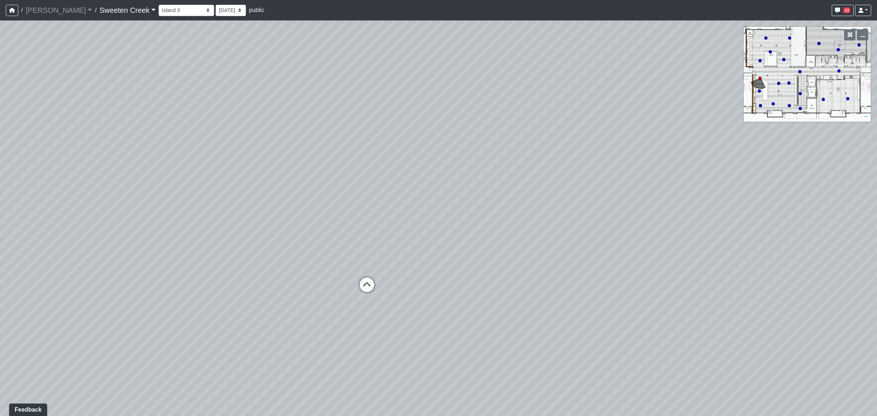
click at [398, 150] on div "Loading... Office Loading... Reception Loading... Mailroom - Elevator Lobby Loa…" at bounding box center [438, 218] width 877 height 396
drag, startPoint x: 592, startPoint y: 156, endPoint x: 307, endPoint y: 145, distance: 285.0
click at [308, 145] on div "Loading... Office Loading... Reception Loading... Mailroom - Elevator Lobby Loa…" at bounding box center [438, 218] width 877 height 396
drag, startPoint x: 518, startPoint y: 121, endPoint x: 492, endPoint y: 212, distance: 95.1
click at [494, 226] on div "Loading... Office Loading... Reception Loading... Mailroom - Elevator Lobby Loa…" at bounding box center [438, 218] width 877 height 396
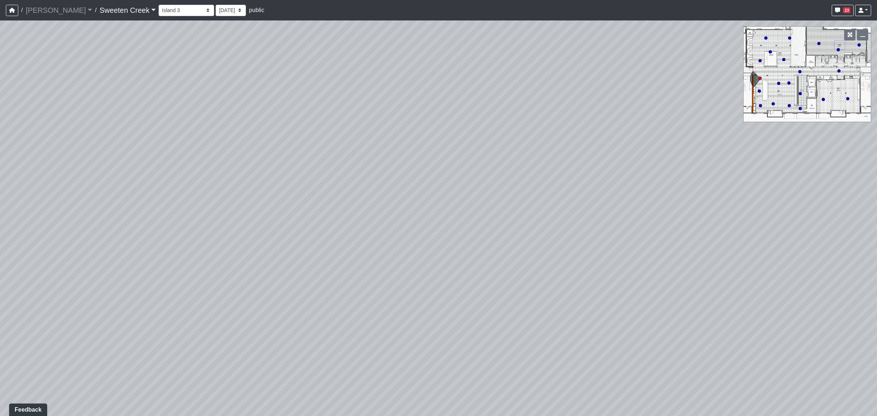
drag, startPoint x: 492, startPoint y: 176, endPoint x: 476, endPoint y: 235, distance: 60.9
click at [476, 235] on div "Loading... Office Loading... Reception Loading... Mailroom - Elevator Lobby Loa…" at bounding box center [438, 218] width 877 height 396
drag, startPoint x: 434, startPoint y: 194, endPoint x: 545, endPoint y: 199, distance: 110.8
click at [545, 199] on div "Loading... Office Loading... Reception Loading... Mailroom - Elevator Lobby Loa…" at bounding box center [438, 218] width 877 height 396
drag, startPoint x: 520, startPoint y: 122, endPoint x: 530, endPoint y: 247, distance: 125.4
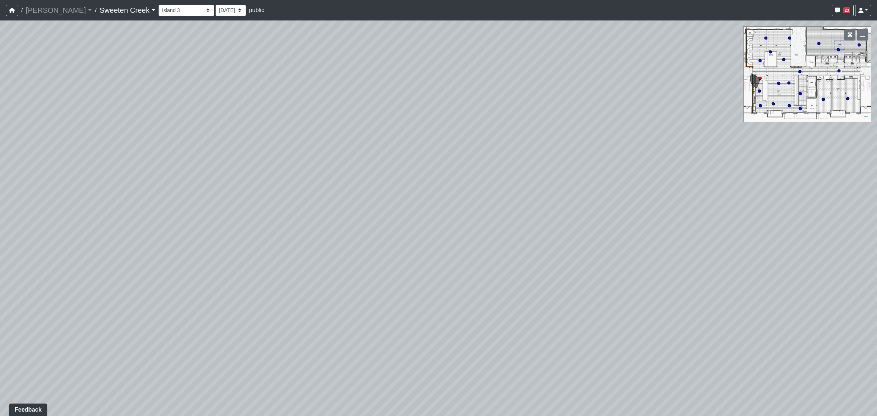
click at [531, 238] on div "Loading... Office Loading... Reception Loading... Mailroom - Elevator Lobby Loa…" at bounding box center [438, 218] width 877 height 396
drag, startPoint x: 534, startPoint y: 275, endPoint x: 538, endPoint y: 179, distance: 95.9
click at [538, 177] on div "Loading... Office Loading... Reception Loading... Mailroom - Elevator Lobby Loa…" at bounding box center [438, 218] width 877 height 396
drag, startPoint x: 554, startPoint y: 242, endPoint x: 556, endPoint y: 160, distance: 81.9
click at [556, 161] on div "Loading... Office Loading... Reception Loading... Mailroom - Elevator Lobby Loa…" at bounding box center [438, 218] width 877 height 396
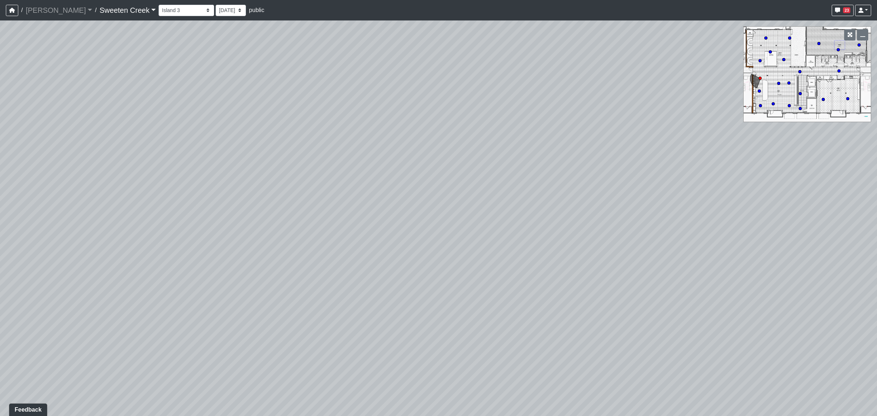
drag, startPoint x: 509, startPoint y: 146, endPoint x: 634, endPoint y: 146, distance: 125.4
click at [631, 147] on div "Loading... Office Loading... Reception Loading... Mailroom - Elevator Lobby Loa…" at bounding box center [438, 218] width 877 height 396
drag, startPoint x: 507, startPoint y: 235, endPoint x: 559, endPoint y: 222, distance: 54.3
click at [559, 222] on div "Loading... Office Loading... Reception Loading... Mailroom - Elevator Lobby Loa…" at bounding box center [438, 218] width 877 height 396
drag, startPoint x: 471, startPoint y: 197, endPoint x: 683, endPoint y: 199, distance: 211.7
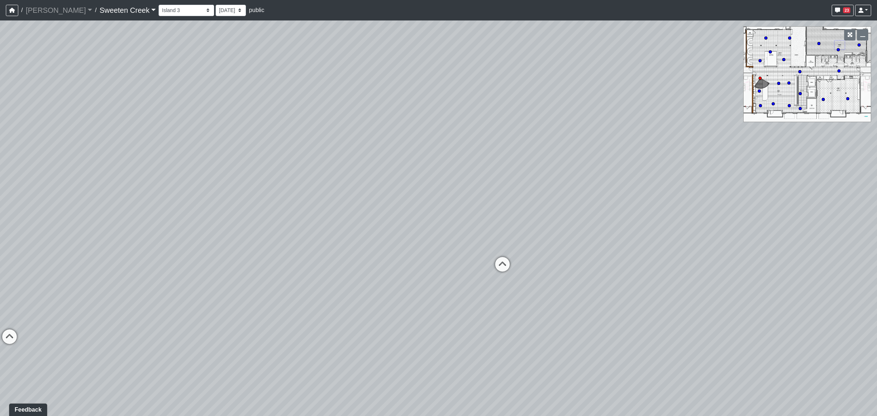
click at [680, 199] on div "Loading... Office Loading... Reception Loading... Mailroom - Elevator Lobby Loa…" at bounding box center [438, 218] width 877 height 396
click at [655, 203] on div "Loading... Office Loading... Reception Loading... Mailroom - Elevator Lobby Loa…" at bounding box center [438, 218] width 877 height 396
click at [293, 180] on icon at bounding box center [295, 189] width 22 height 22
drag, startPoint x: 666, startPoint y: 261, endPoint x: 219, endPoint y: 240, distance: 447.6
click at [225, 239] on div "Loading... Office Loading... Reception Loading... Mailroom - Elevator Lobby Loa…" at bounding box center [438, 218] width 877 height 396
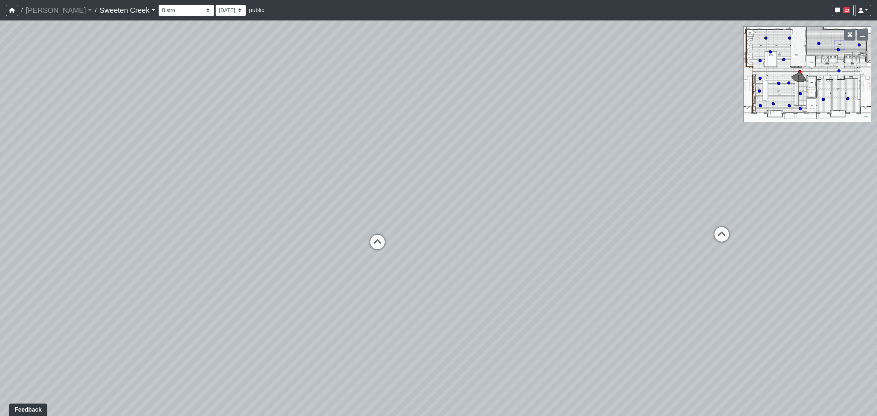
drag, startPoint x: 567, startPoint y: 253, endPoint x: 260, endPoint y: 246, distance: 307.2
click at [262, 246] on div "Loading... Office Loading... Reception Loading... Mailroom - Elevator Lobby Loa…" at bounding box center [438, 218] width 877 height 396
drag, startPoint x: 472, startPoint y: 260, endPoint x: 255, endPoint y: 244, distance: 218.1
click at [233, 275] on div "Loading... Office Loading... Reception Loading... Mailroom - Elevator Lobby Loa…" at bounding box center [438, 218] width 877 height 396
click at [397, 211] on icon at bounding box center [399, 218] width 22 height 22
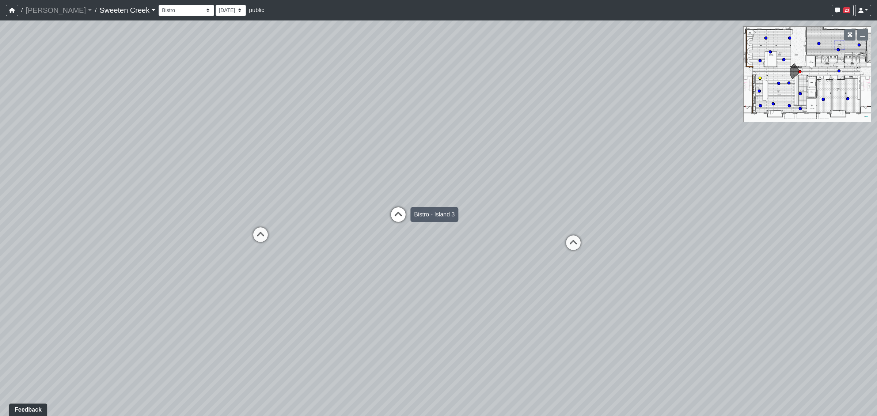
select select "s3cCD8odxasdSAQjaaSjcR"
drag, startPoint x: 322, startPoint y: 241, endPoint x: 648, endPoint y: 246, distance: 326.1
click at [641, 245] on div "Loading... Office Loading... Reception Loading... Mailroom - Elevator Lobby Loa…" at bounding box center [438, 218] width 877 height 396
drag, startPoint x: 376, startPoint y: 211, endPoint x: 518, endPoint y: 220, distance: 142.1
click at [518, 220] on div "Loading... Office Loading... Reception Loading... Mailroom - Elevator Lobby Loa…" at bounding box center [438, 218] width 877 height 396
